Goal: Navigation & Orientation: Find specific page/section

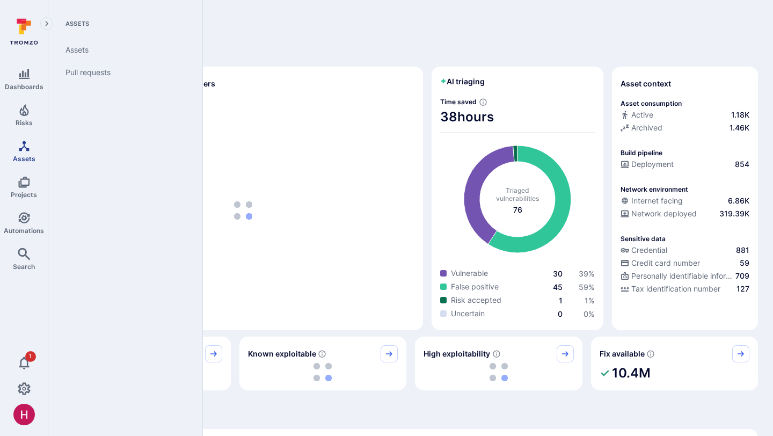
click at [32, 148] on link "Assets" at bounding box center [24, 151] width 48 height 32
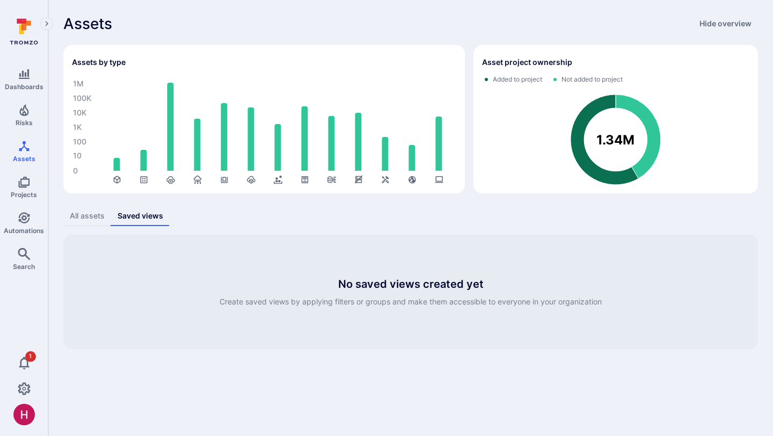
click at [86, 217] on div "All assets" at bounding box center [87, 215] width 35 height 11
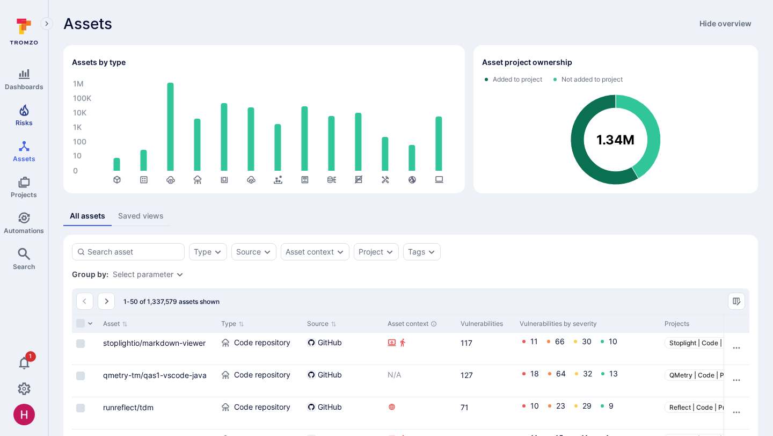
click at [28, 114] on icon "Risks" at bounding box center [24, 110] width 13 height 13
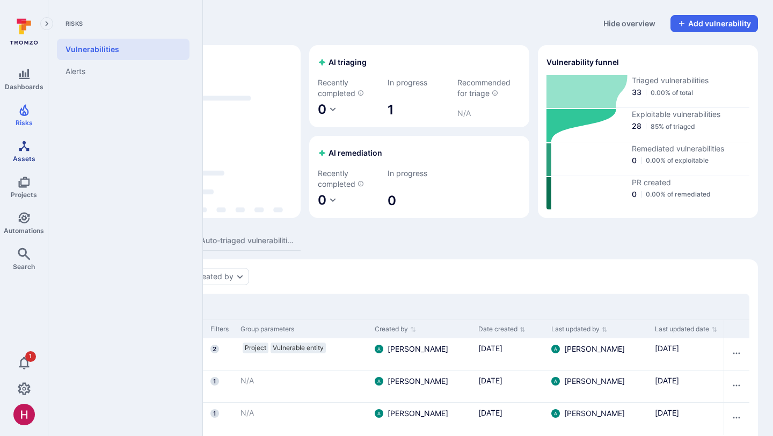
click at [27, 158] on span "Assets" at bounding box center [24, 159] width 23 height 8
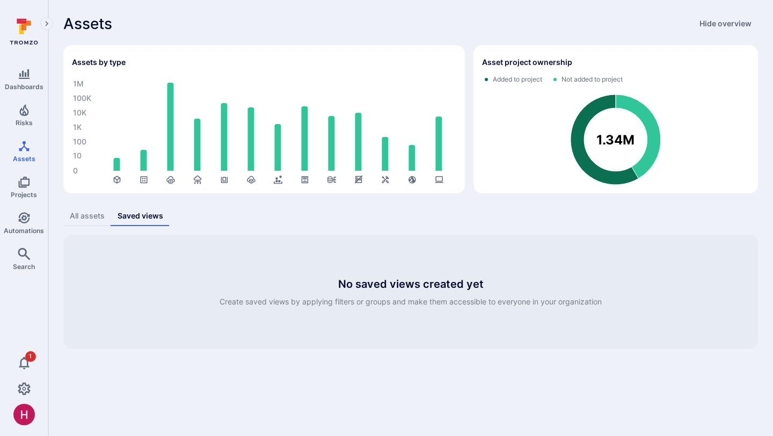
click at [494, 32] on div "Assets Hide overview" at bounding box center [410, 23] width 694 height 17
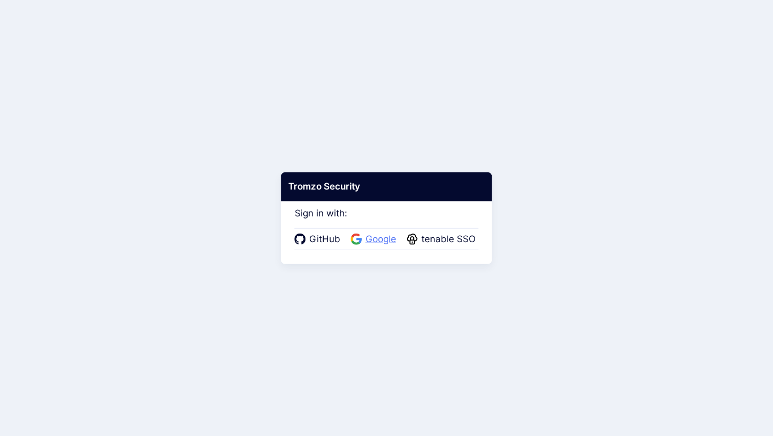
click at [384, 236] on span "Google" at bounding box center [380, 239] width 37 height 14
